Goal: Task Accomplishment & Management: Complete application form

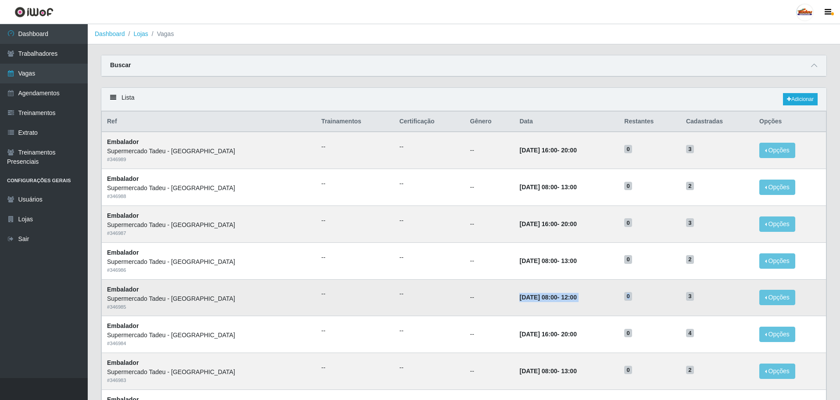
drag, startPoint x: 480, startPoint y: 299, endPoint x: 686, endPoint y: 296, distance: 206.3
click at [686, 296] on tr "Embalador Supermercado Tadeu - [GEOGRAPHIC_DATA] # 346985 -- -- -- [DATE] 08:00…" at bounding box center [464, 297] width 725 height 37
click at [687, 301] on span "3" at bounding box center [690, 296] width 8 height 9
drag, startPoint x: 690, startPoint y: 298, endPoint x: 684, endPoint y: 299, distance: 6.3
click at [686, 299] on span "3" at bounding box center [690, 296] width 8 height 9
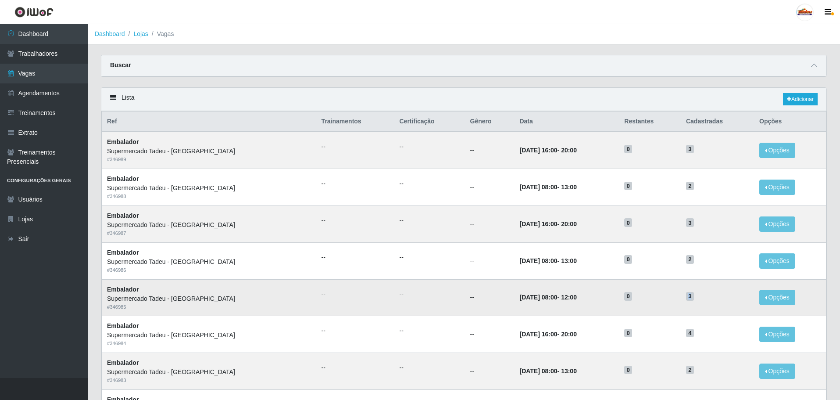
click at [687, 299] on span "3" at bounding box center [690, 296] width 8 height 9
drag, startPoint x: 691, startPoint y: 298, endPoint x: 683, endPoint y: 298, distance: 7.9
click at [686, 298] on h5 "3" at bounding box center [717, 295] width 63 height 9
click at [689, 299] on span "3" at bounding box center [690, 296] width 8 height 9
click at [792, 99] on link "Adicionar" at bounding box center [800, 99] width 35 height 12
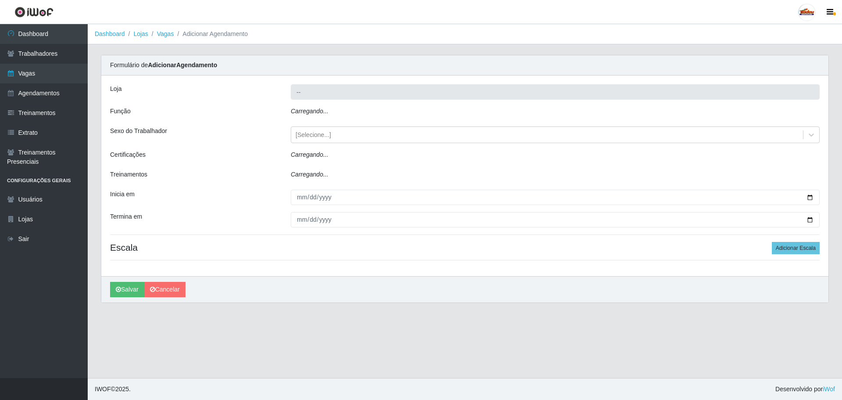
type input "Supermercado Tadeu - [GEOGRAPHIC_DATA]"
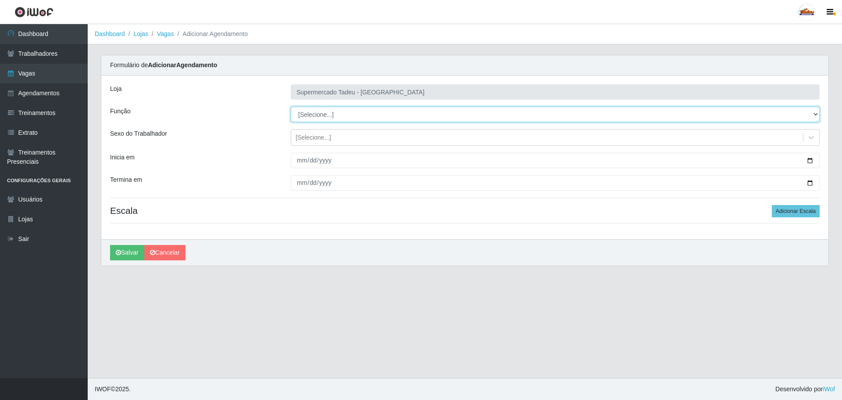
click at [322, 111] on select "[Selecione...] ASG ASG + ASG ++ Auxiliar de Estacionamento Auxiliar de Estacion…" at bounding box center [555, 114] width 529 height 15
select select "1"
click at [291, 107] on select "[Selecione...] ASG ASG + ASG ++ Auxiliar de Estacionamento Auxiliar de Estacion…" at bounding box center [555, 114] width 529 height 15
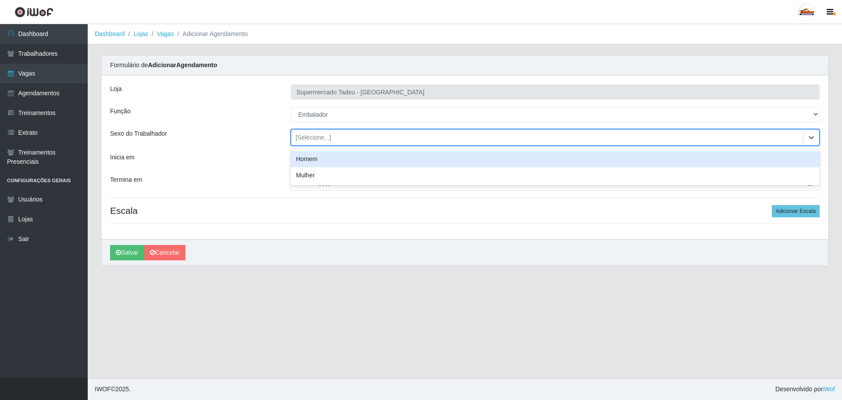
click at [302, 139] on div "[Selecione...]" at bounding box center [314, 137] width 36 height 9
click at [310, 136] on div "[Selecione...]" at bounding box center [314, 137] width 36 height 9
click at [313, 161] on input "Inicia em" at bounding box center [555, 160] width 529 height 15
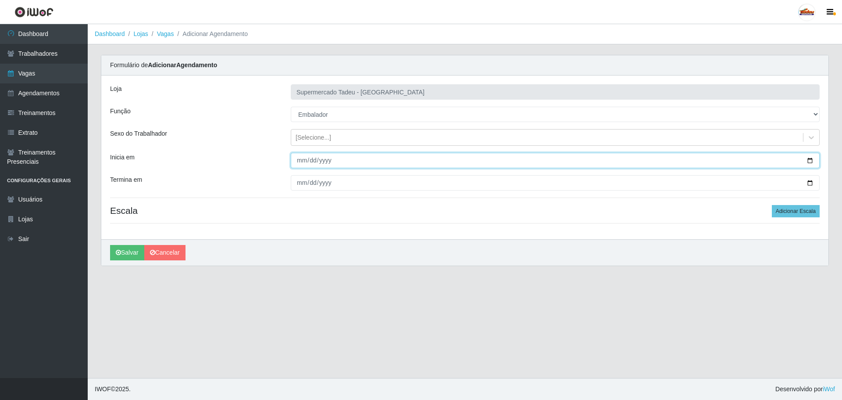
click at [299, 162] on input "Inicia em" at bounding box center [555, 160] width 529 height 15
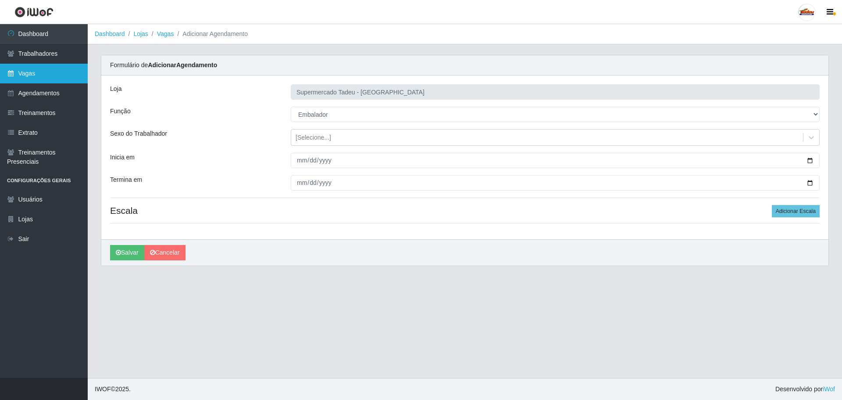
click at [57, 78] on link "Vagas" at bounding box center [44, 74] width 88 height 20
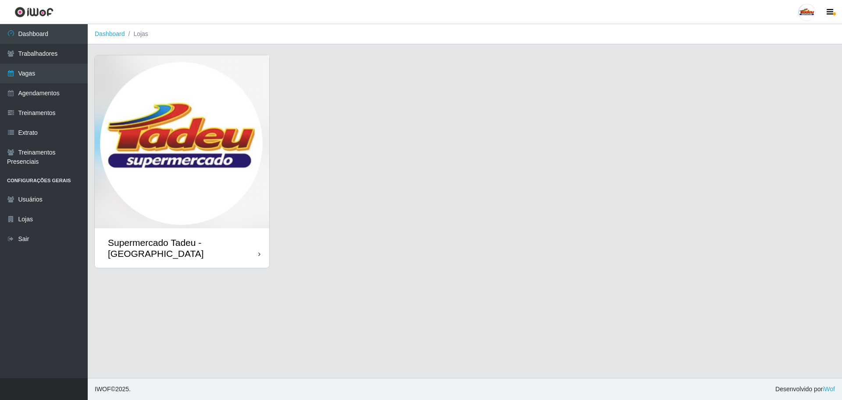
click at [196, 175] on img at bounding box center [182, 141] width 175 height 173
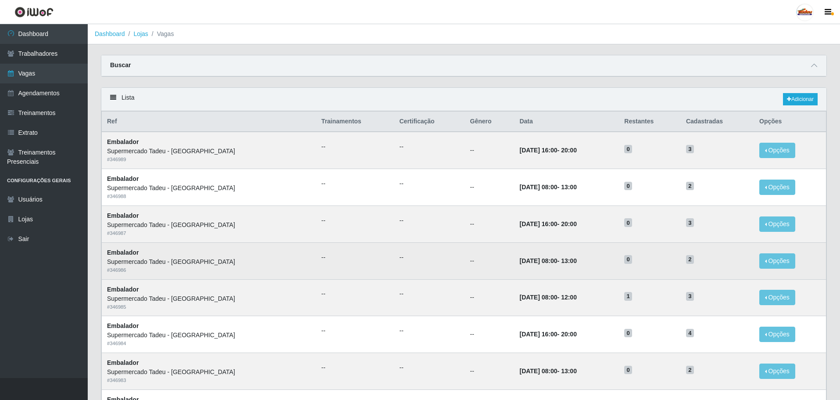
click at [577, 265] on td "[DATE] 08:00 - 13:00" at bounding box center [566, 260] width 105 height 37
drag, startPoint x: 519, startPoint y: 262, endPoint x: 550, endPoint y: 265, distance: 31.7
click at [550, 264] on strong "[DATE] 08:00 - 13:00" at bounding box center [548, 260] width 57 height 7
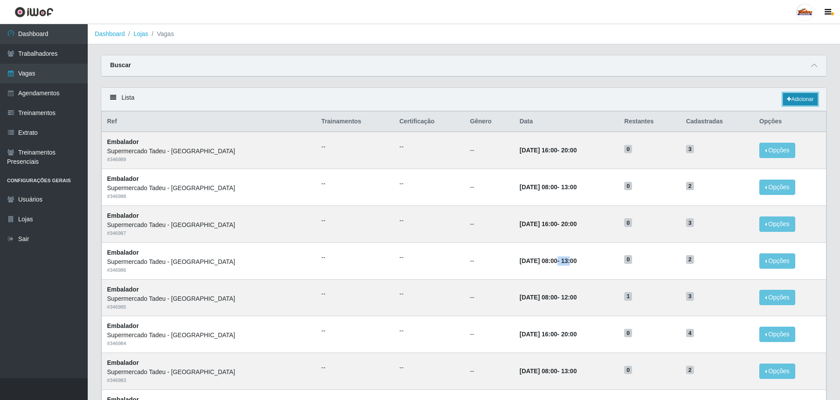
click at [783, 103] on link "Adicionar" at bounding box center [800, 99] width 35 height 12
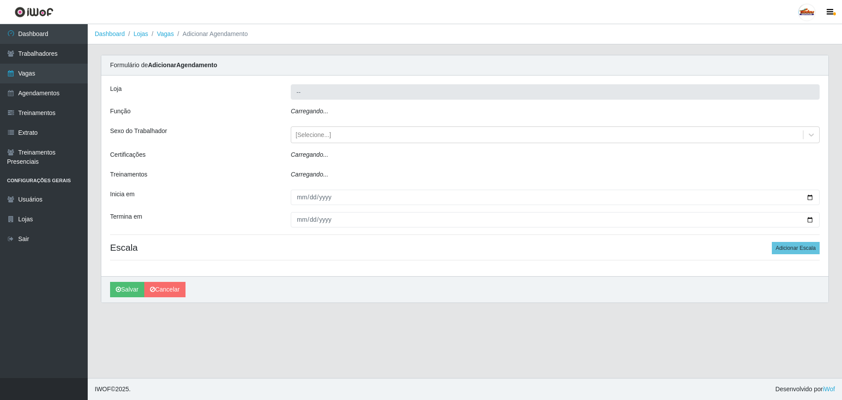
type input "Supermercado Tadeu - [GEOGRAPHIC_DATA]"
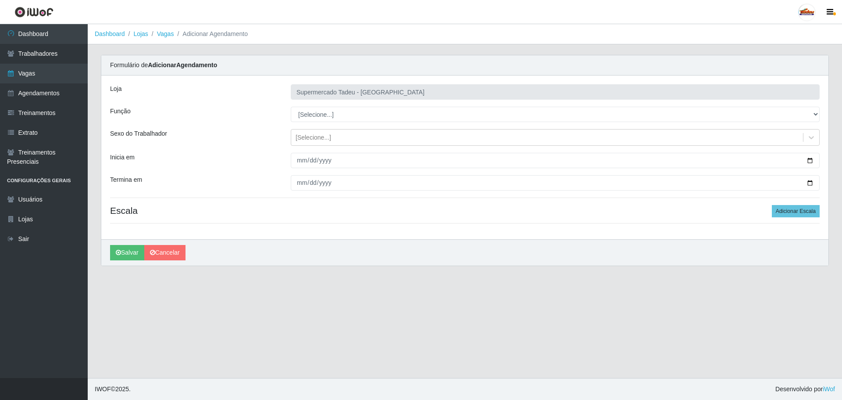
click at [304, 151] on div "Loja Supermercado Tadeu - [GEOGRAPHIC_DATA] Função [Selecione...] ASG ASG + ASG…" at bounding box center [465, 157] width 728 height 164
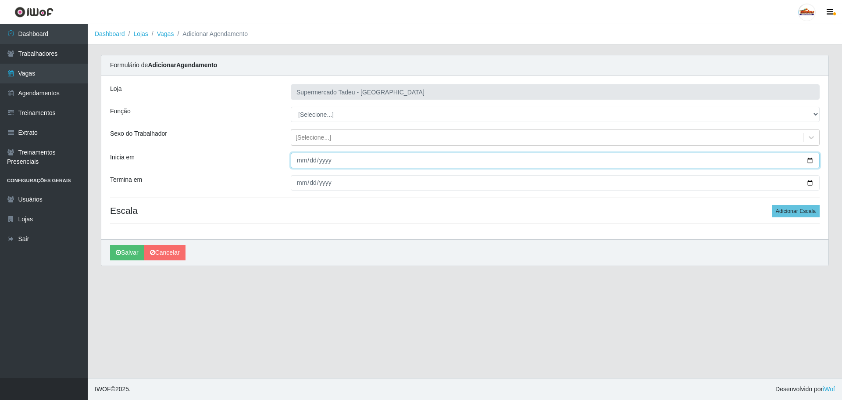
click at [303, 160] on input "Inicia em" at bounding box center [555, 160] width 529 height 15
type input "[DATE]"
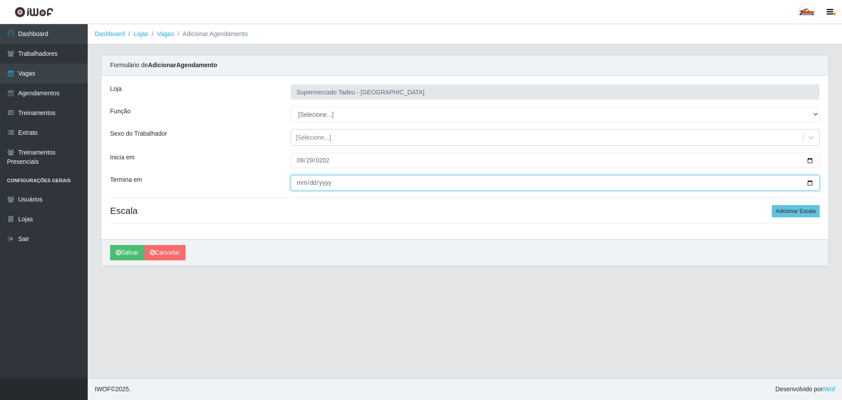
click at [302, 181] on input "Termina em" at bounding box center [555, 182] width 529 height 15
type input "[DATE]"
click at [323, 136] on div "[Selecione...]" at bounding box center [314, 137] width 36 height 9
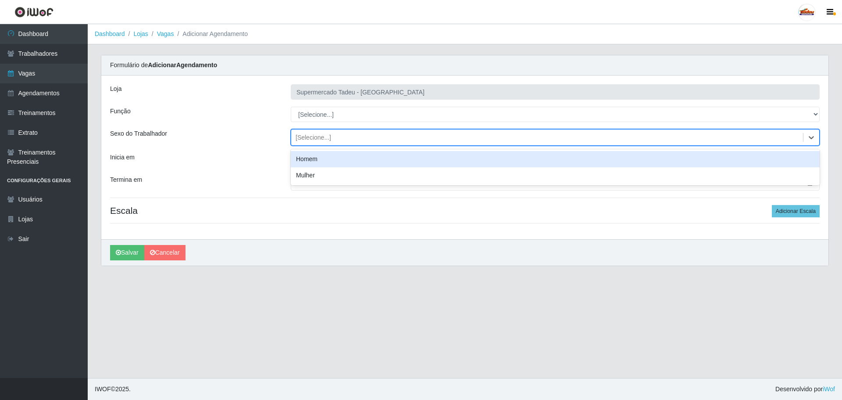
click at [322, 137] on div "[Selecione...]" at bounding box center [314, 137] width 36 height 9
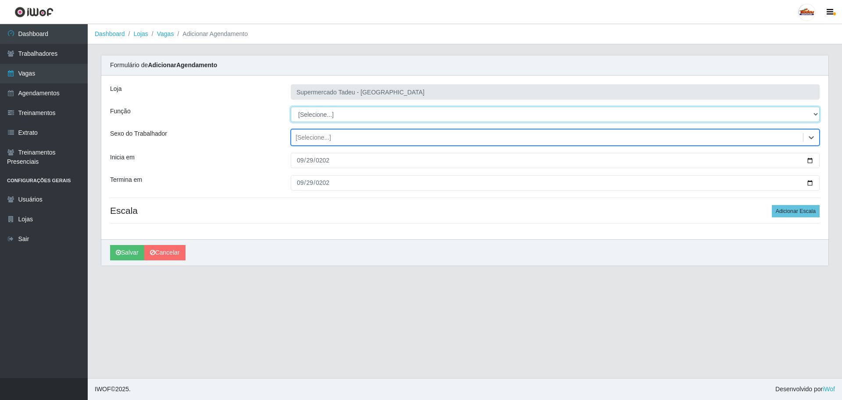
click at [316, 113] on select "[Selecione...] ASG ASG + ASG ++ Auxiliar de Estacionamento Auxiliar de Estacion…" at bounding box center [555, 114] width 529 height 15
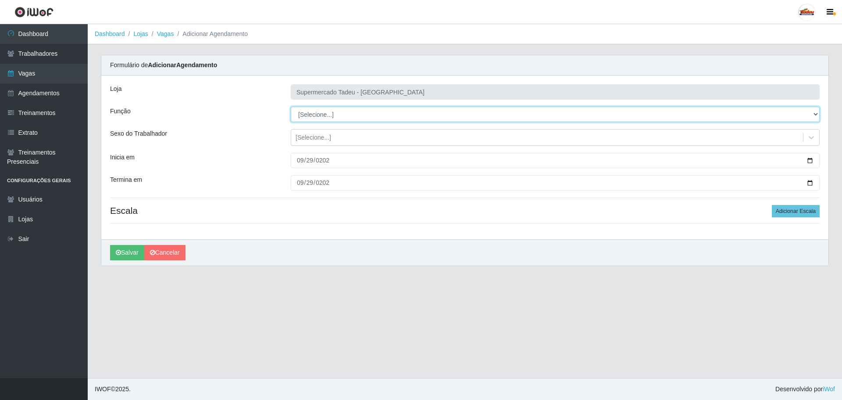
select select "1"
click at [291, 107] on select "[Selecione...] ASG ASG + ASG ++ Auxiliar de Estacionamento Auxiliar de Estacion…" at bounding box center [555, 114] width 529 height 15
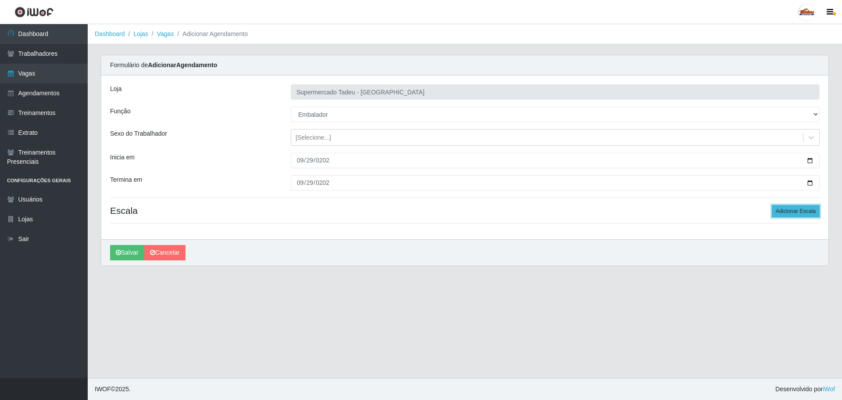
click at [796, 211] on button "Adicionar Escala" at bounding box center [796, 211] width 48 height 12
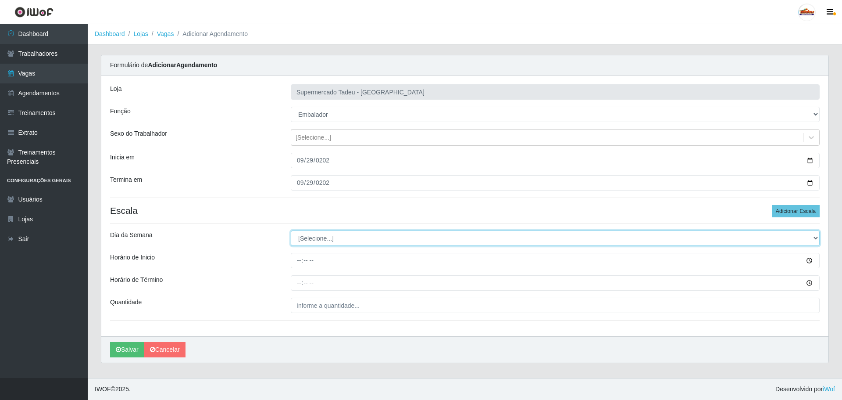
click at [311, 239] on select "[Selecione...] Segunda Terça Quarta Quinta Sexta Sábado Domingo" at bounding box center [555, 237] width 529 height 15
select select "1"
click at [291, 230] on select "[Selecione...] Segunda Terça Quarta Quinta Sexta Sábado Domingo" at bounding box center [555, 237] width 529 height 15
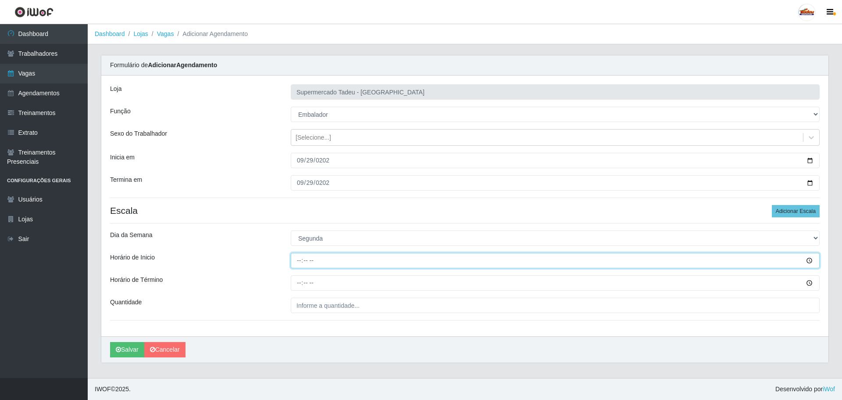
click at [297, 262] on input "Horário de Inicio" at bounding box center [555, 260] width 529 height 15
type input "07:30"
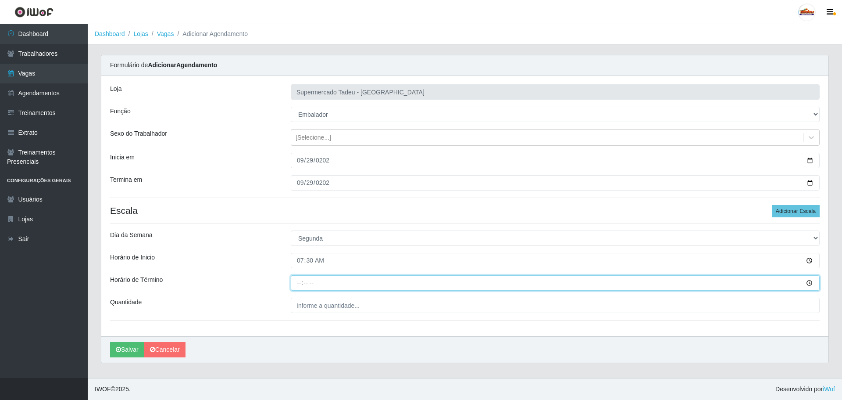
click at [297, 286] on input "Horário de Término" at bounding box center [555, 282] width 529 height 15
type input "12:30"
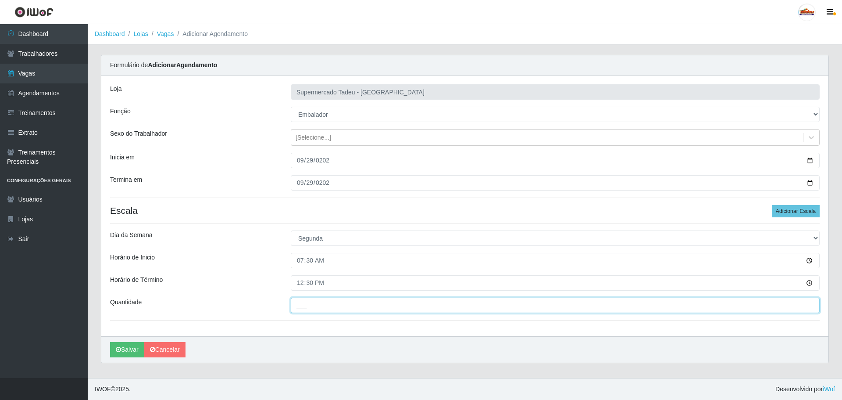
click at [306, 301] on input "___" at bounding box center [555, 304] width 529 height 15
type input "2__"
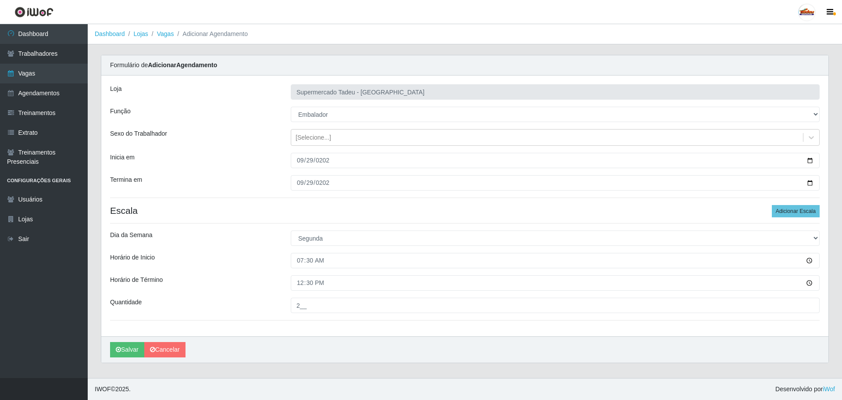
click at [286, 294] on div "Loja Supermercado Tadeu - [GEOGRAPHIC_DATA] Função [Selecione...] ASG ASG + ASG…" at bounding box center [465, 205] width 728 height 261
click at [129, 348] on button "Salvar" at bounding box center [127, 349] width 34 height 15
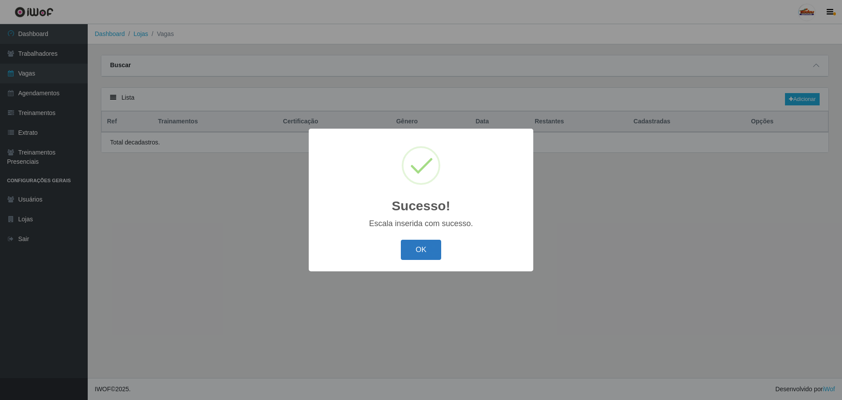
click at [418, 249] on button "OK" at bounding box center [421, 250] width 41 height 21
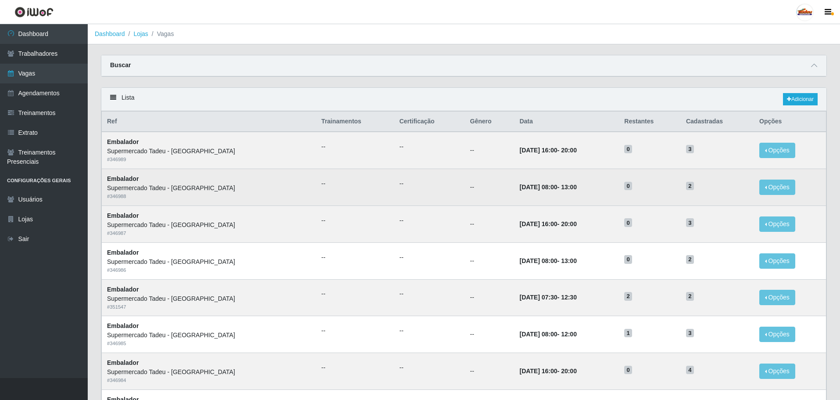
click at [567, 172] on td "[DATE] 08:00 - 13:00" at bounding box center [566, 187] width 105 height 37
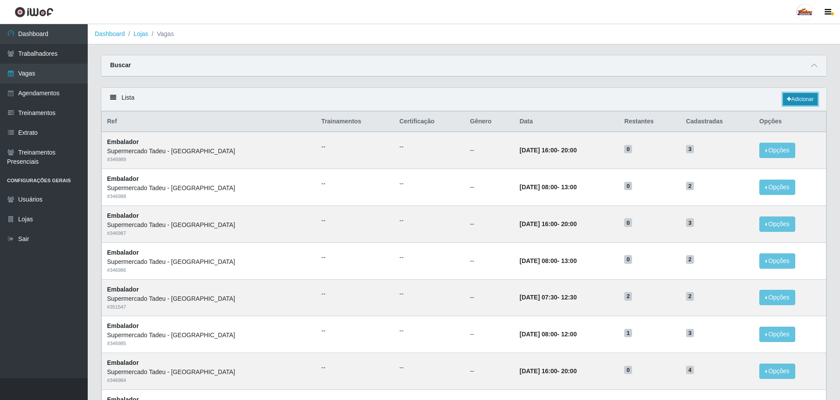
click at [804, 98] on link "Adicionar" at bounding box center [800, 99] width 35 height 12
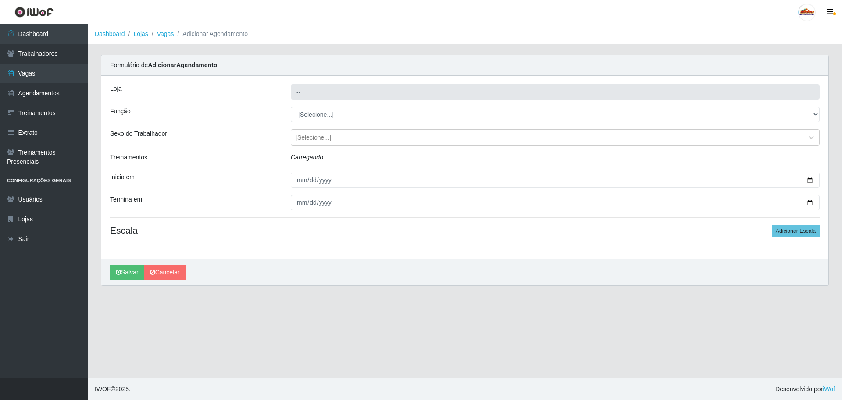
type input "Supermercado Tadeu - [GEOGRAPHIC_DATA]"
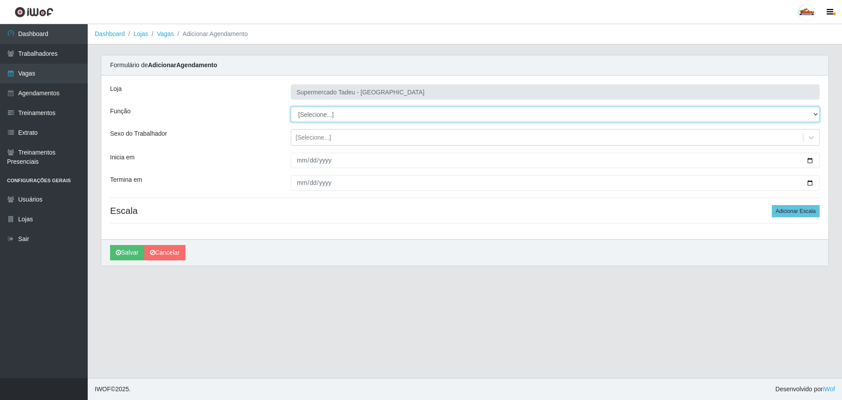
click at [310, 113] on select "[Selecione...] ASG ASG + ASG ++ Auxiliar de Estacionamento Auxiliar de Estacion…" at bounding box center [555, 114] width 529 height 15
select select "1"
click at [291, 107] on select "[Selecione...] ASG ASG + ASG ++ Auxiliar de Estacionamento Auxiliar de Estacion…" at bounding box center [555, 114] width 529 height 15
click at [306, 140] on div "[Selecione...]" at bounding box center [314, 137] width 36 height 9
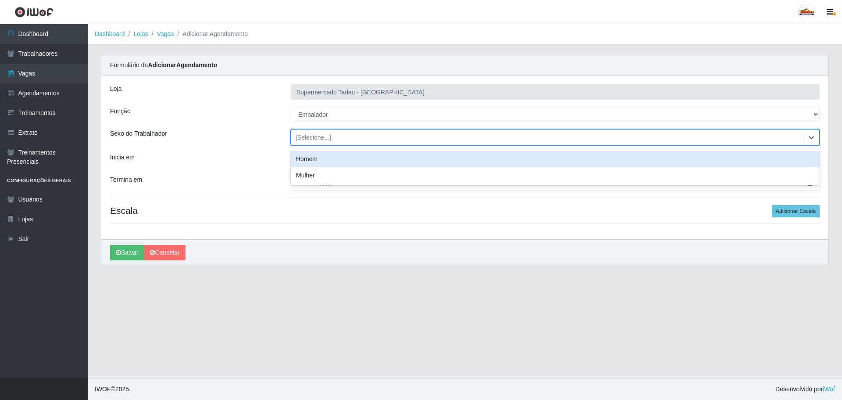
click at [306, 140] on div "[Selecione...]" at bounding box center [314, 137] width 36 height 9
click at [304, 161] on input "Inicia em" at bounding box center [555, 160] width 529 height 15
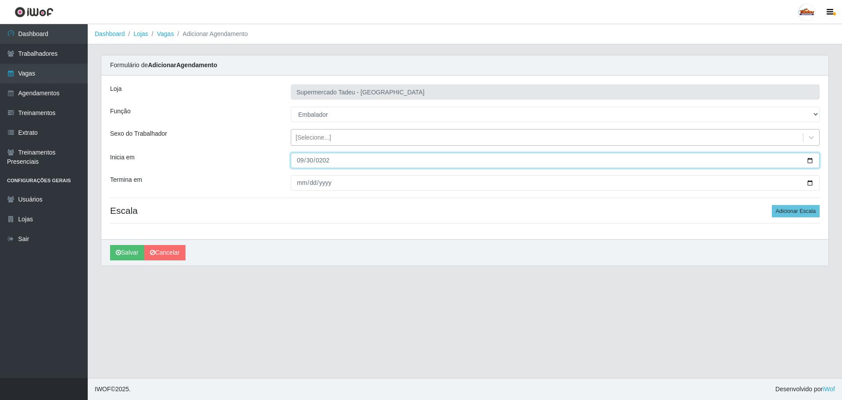
type input "[DATE]"
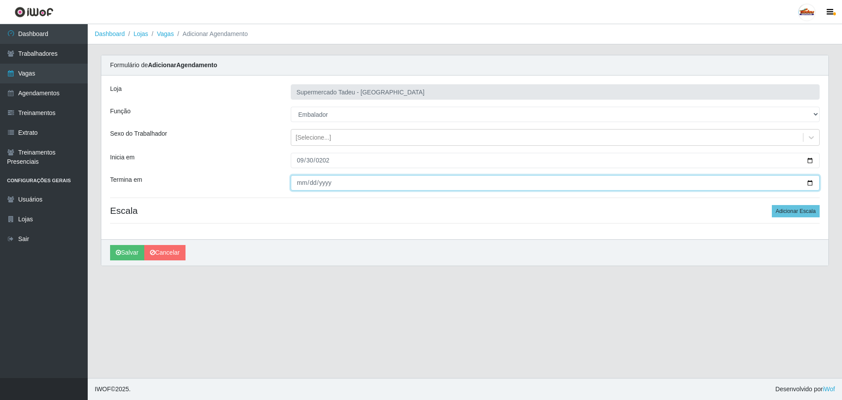
click at [300, 186] on input "Termina em" at bounding box center [555, 182] width 529 height 15
type input "[DATE]"
click at [814, 220] on div "Loja Supermercado Tadeu - [GEOGRAPHIC_DATA] Função [Selecione...] ASG ASG + ASG…" at bounding box center [465, 157] width 728 height 164
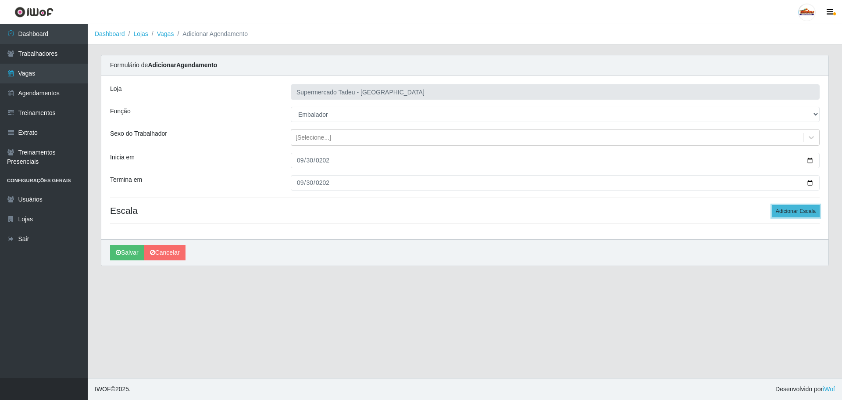
click at [809, 215] on button "Adicionar Escala" at bounding box center [796, 211] width 48 height 12
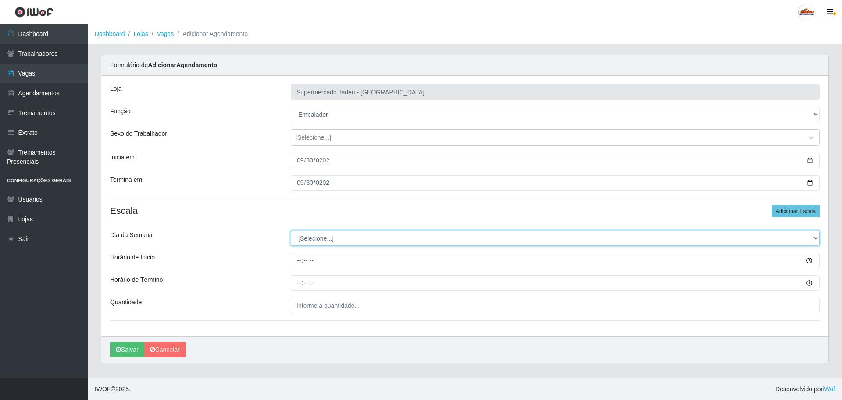
click at [308, 244] on select "[Selecione...] Segunda Terça Quarta Quinta Sexta Sábado Domingo" at bounding box center [555, 237] width 529 height 15
select select "2"
click at [291, 230] on select "[Selecione...] Segunda Terça Quarta Quinta Sexta Sábado Domingo" at bounding box center [555, 237] width 529 height 15
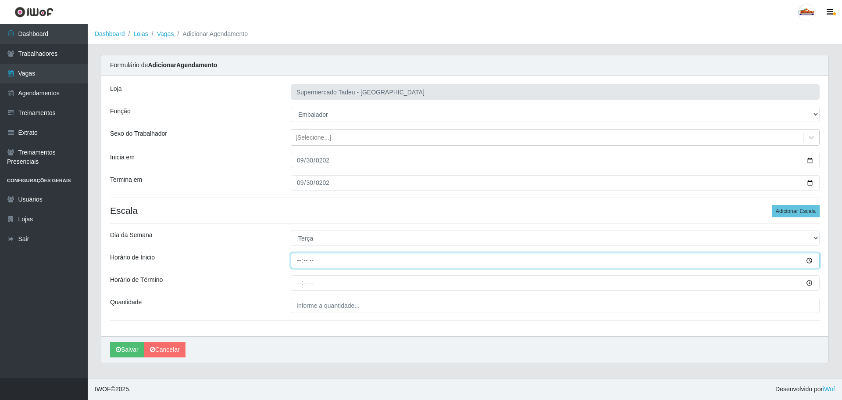
click at [312, 261] on input "Horário de Inicio" at bounding box center [555, 260] width 529 height 15
click at [315, 255] on input "Horário de Inicio" at bounding box center [555, 260] width 529 height 15
type input "07:30"
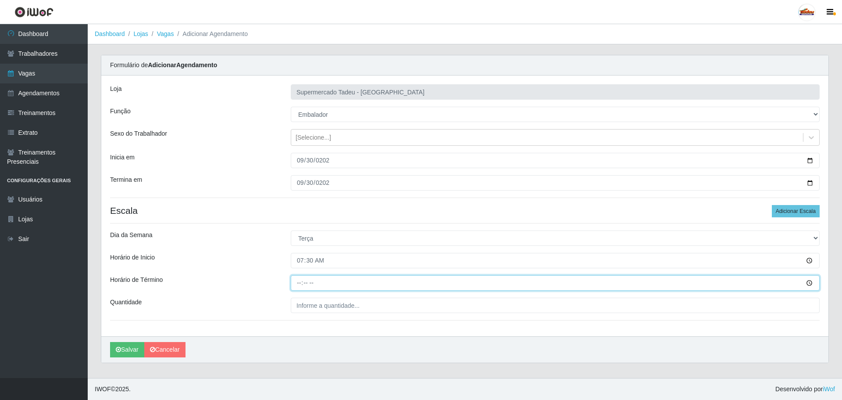
click at [294, 287] on input "Horário de Término" at bounding box center [555, 282] width 529 height 15
type input "12:30"
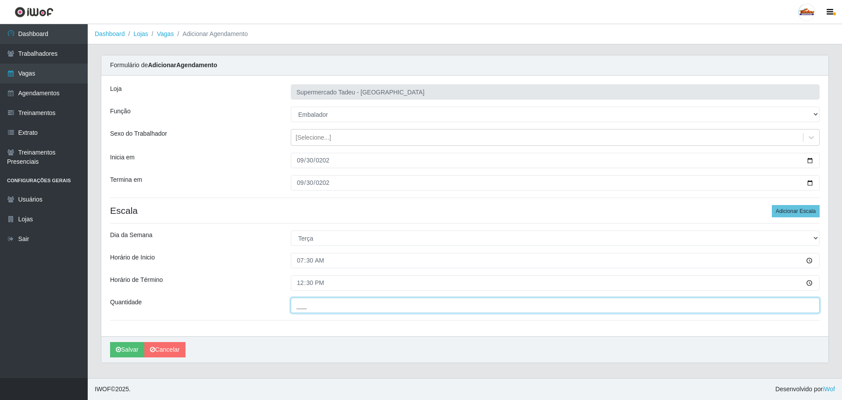
click at [299, 299] on input "___" at bounding box center [555, 304] width 529 height 15
type input "2__"
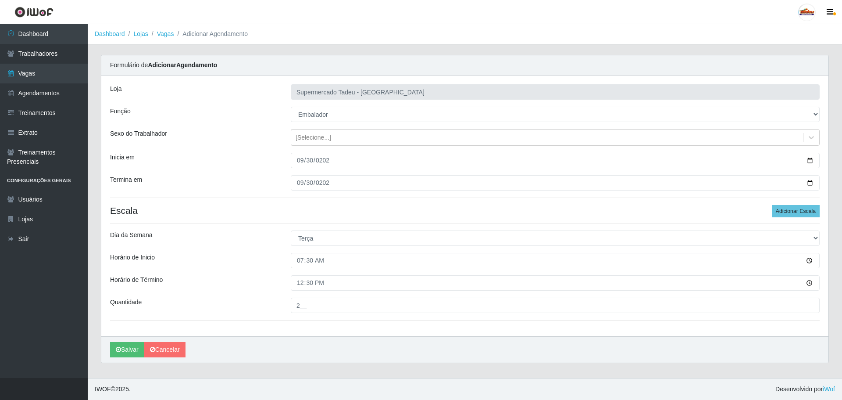
click at [273, 266] on div "Horário de Inicio" at bounding box center [194, 260] width 181 height 15
click at [125, 351] on button "Salvar" at bounding box center [127, 349] width 34 height 15
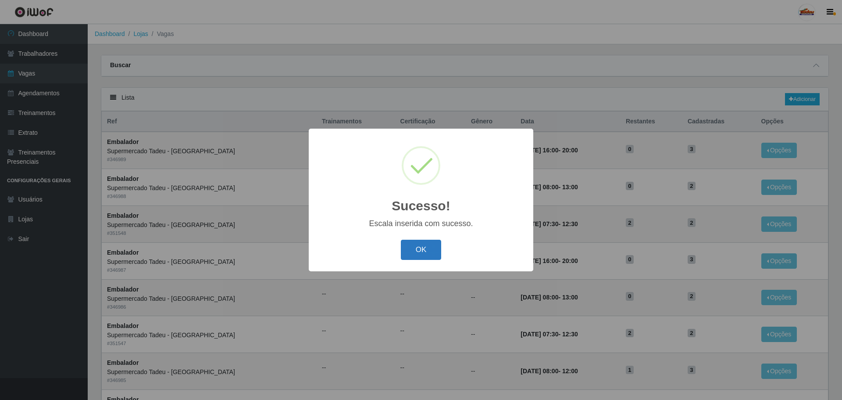
click at [422, 254] on button "OK" at bounding box center [421, 250] width 41 height 21
